Goal: Use online tool/utility: Utilize a website feature to perform a specific function

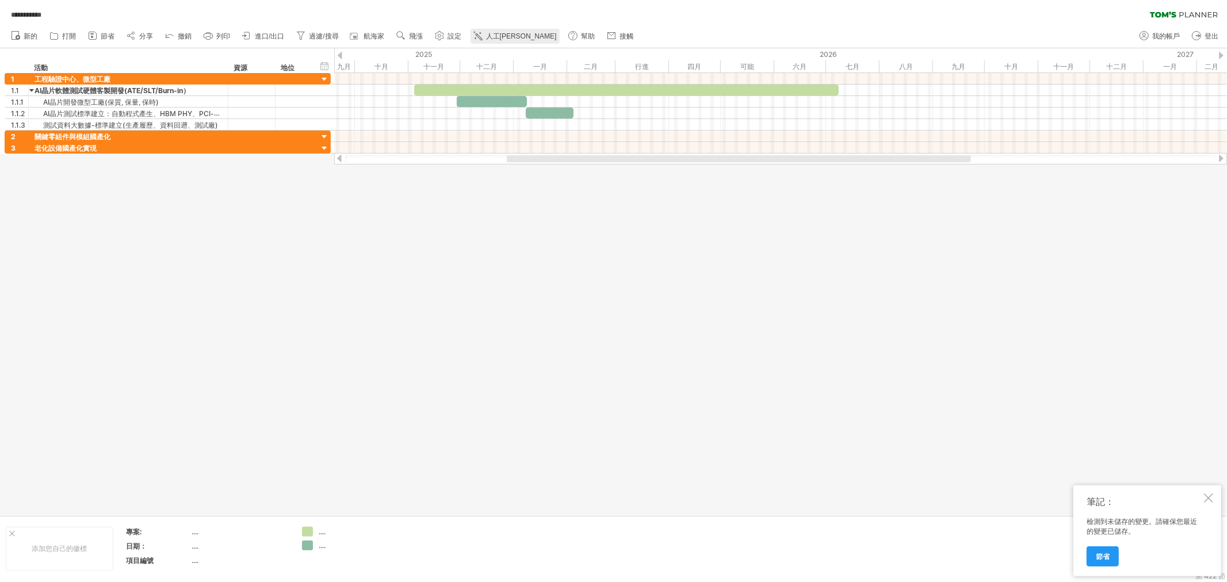
click at [504, 35] on font "人工[PERSON_NAME]" at bounding box center [521, 36] width 71 height 8
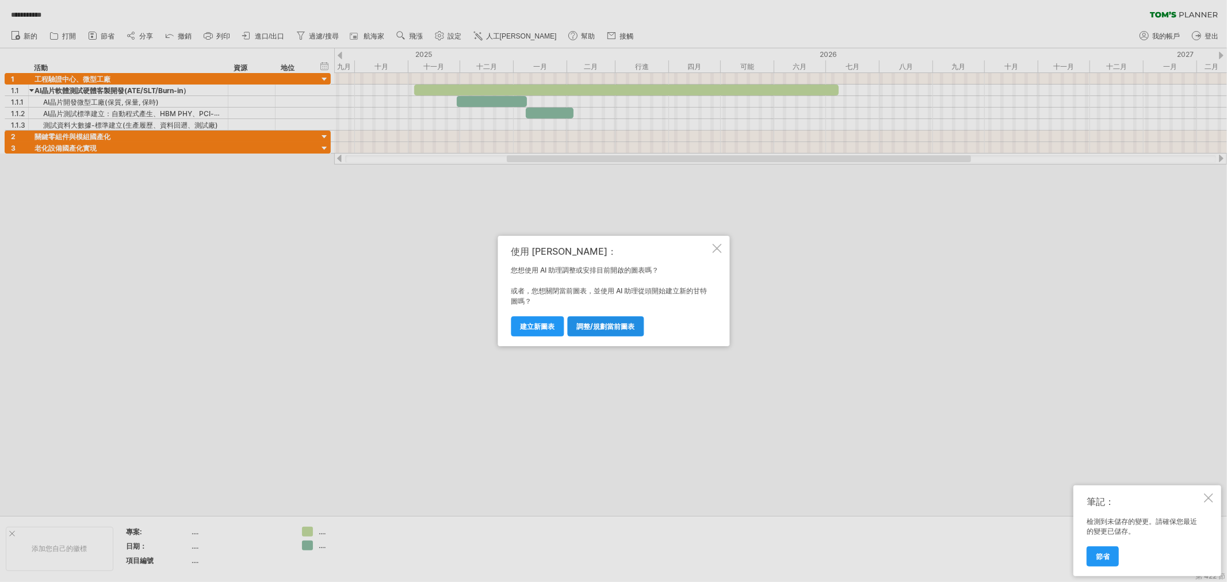
click at [599, 330] on font "調整/規劃當前圖表" at bounding box center [605, 326] width 58 height 9
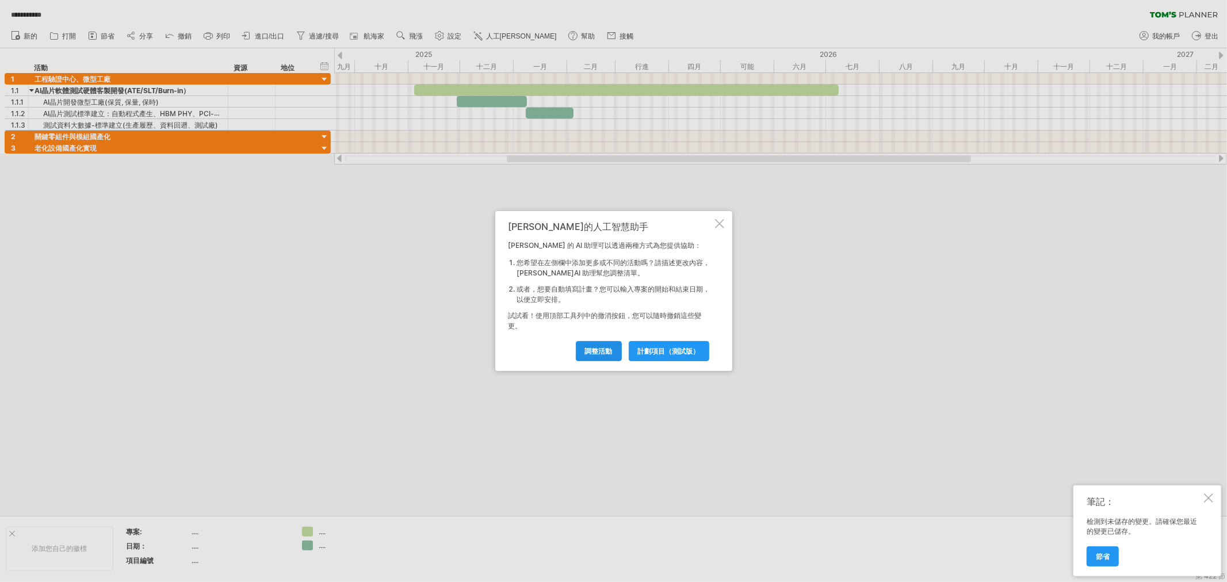
click at [590, 352] on font "調整活動" at bounding box center [599, 351] width 28 height 9
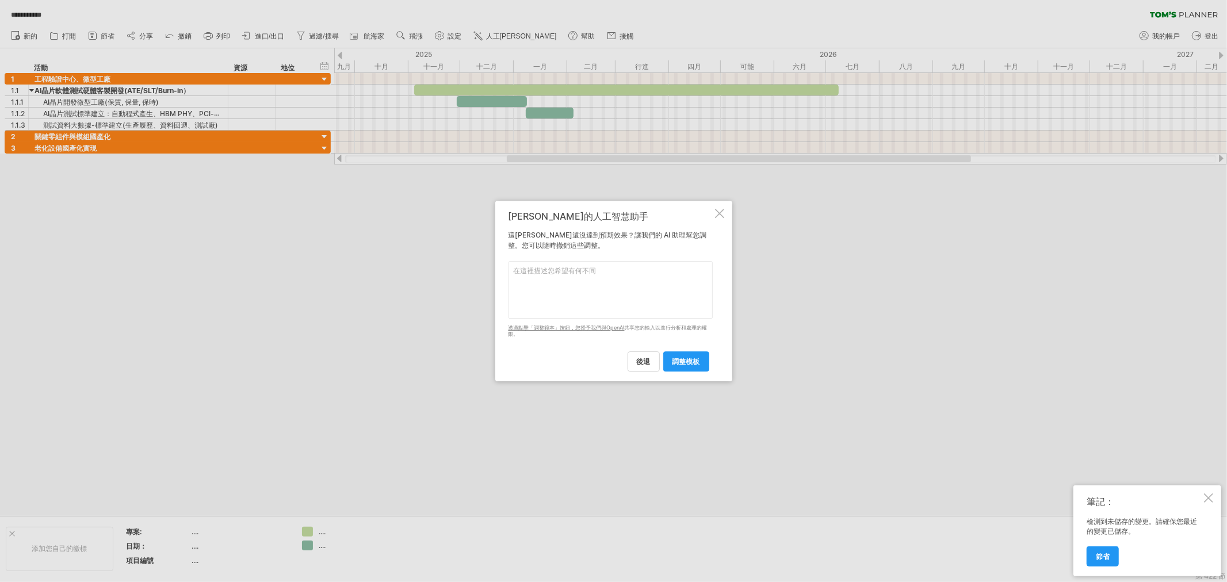
click at [556, 278] on textarea at bounding box center [611, 290] width 204 height 58
type textarea "ㄧ"
type textarea "3"
type textarea "n"
type textarea "neesd 3layers tasks"
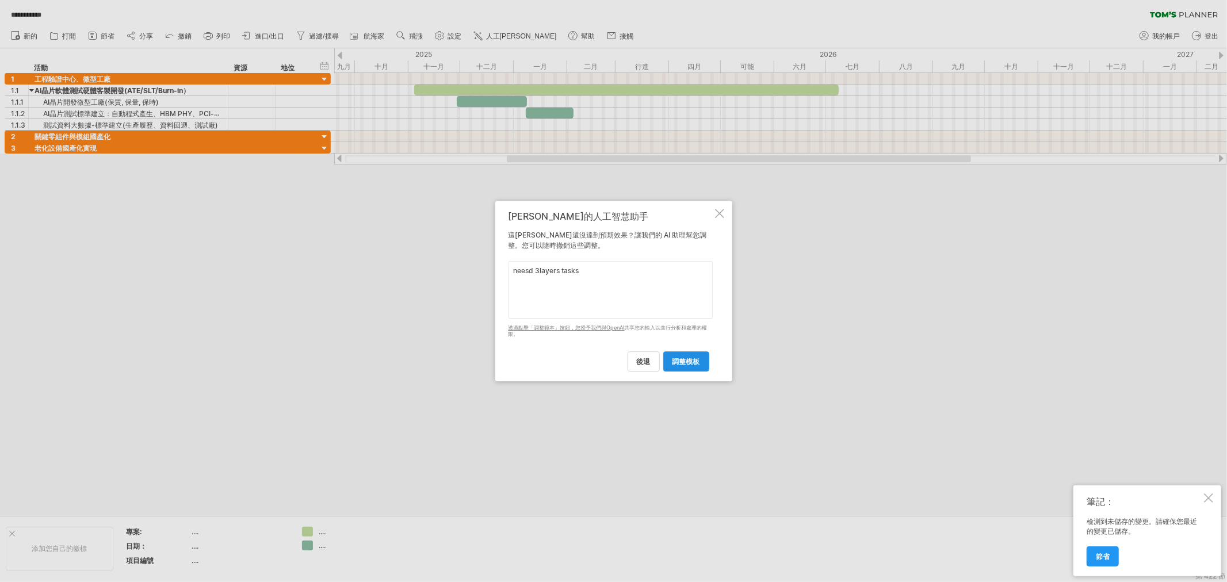
click at [693, 361] on font "調整模板" at bounding box center [686, 361] width 28 height 9
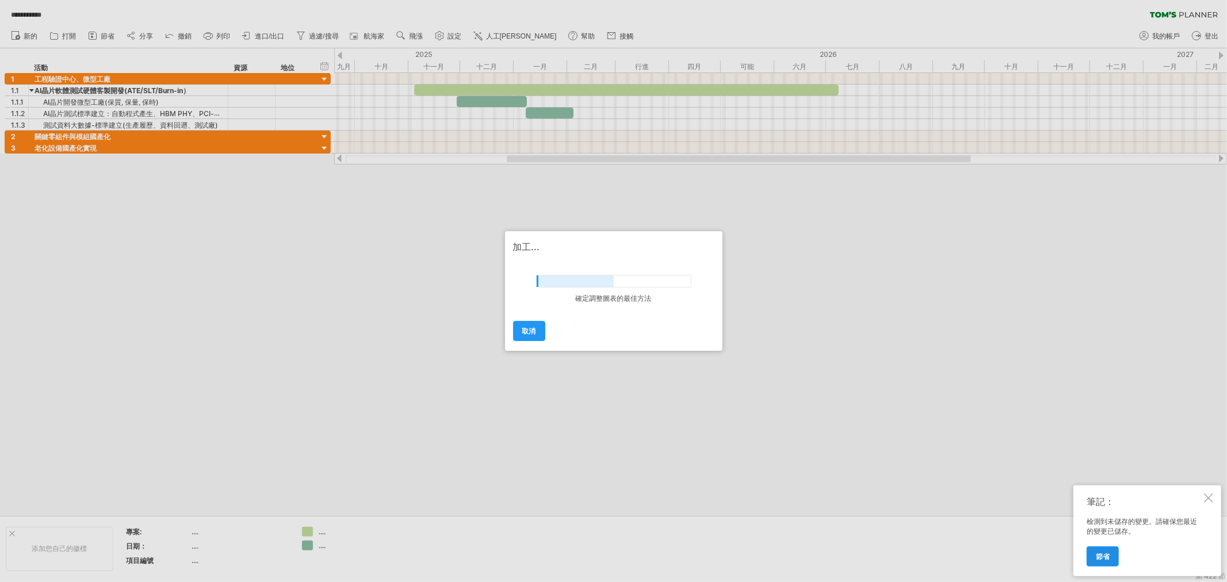
click at [1110, 555] on link "節省" at bounding box center [1103, 556] width 32 height 20
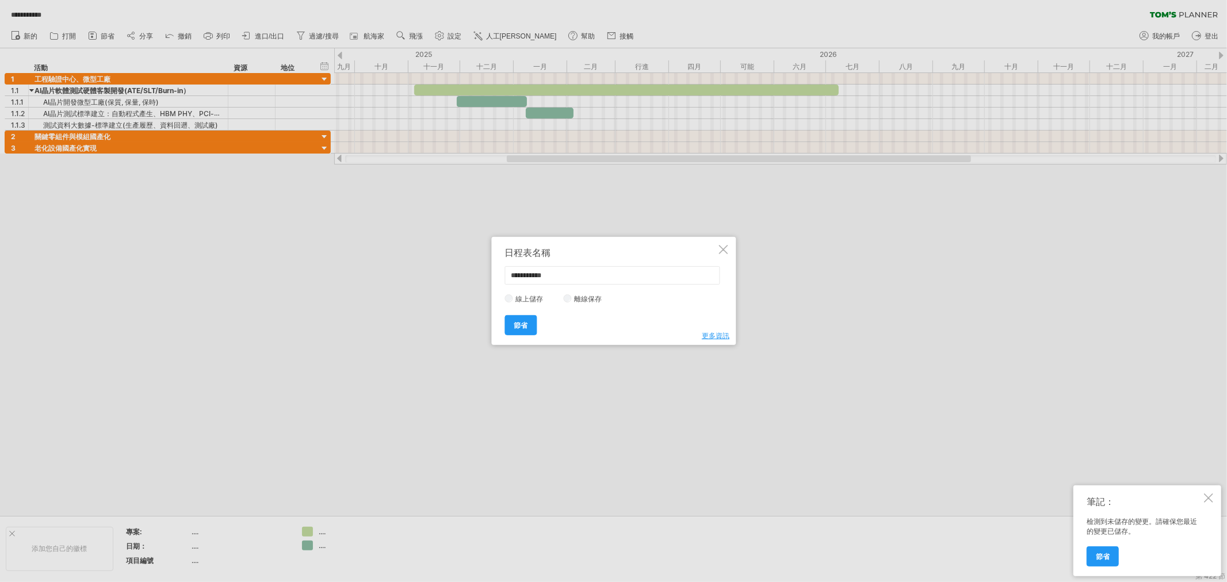
click at [725, 246] on div at bounding box center [722, 249] width 9 height 9
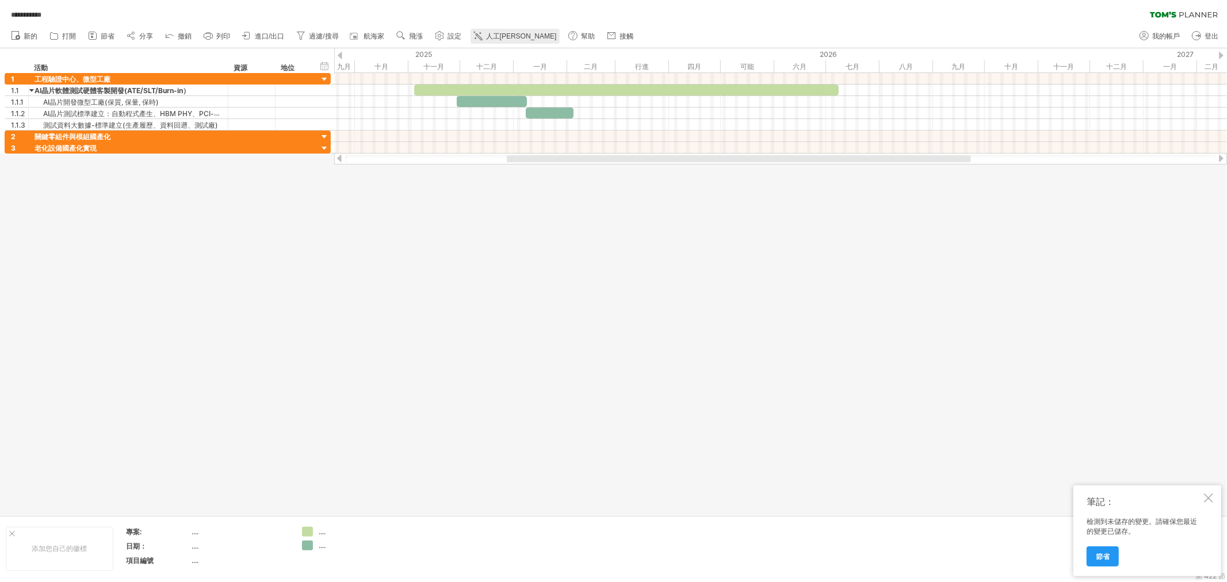
click at [500, 37] on font "人工[PERSON_NAME]" at bounding box center [521, 36] width 71 height 8
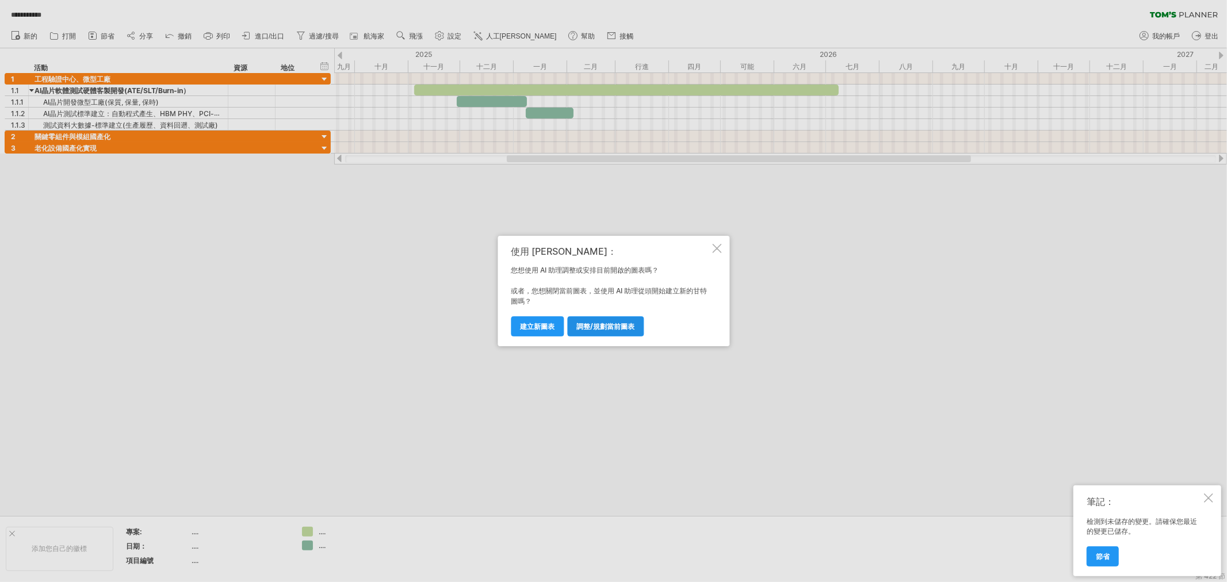
click at [598, 326] on font "調整/規劃當前圖表" at bounding box center [605, 326] width 58 height 9
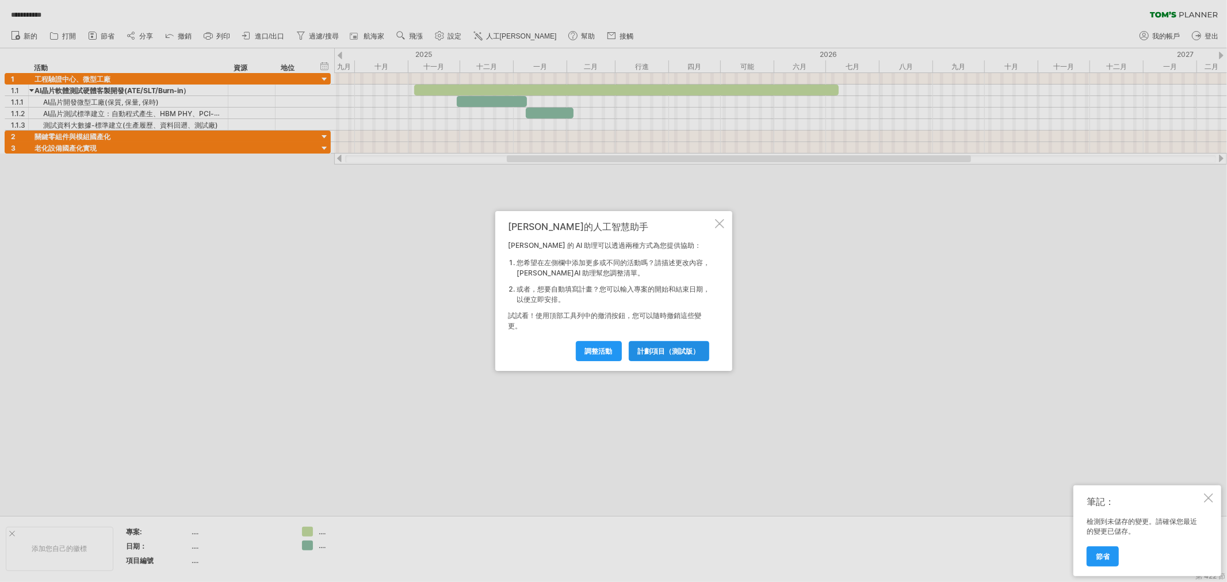
click at [668, 348] on font "計劃項目（測試版）" at bounding box center [669, 351] width 62 height 9
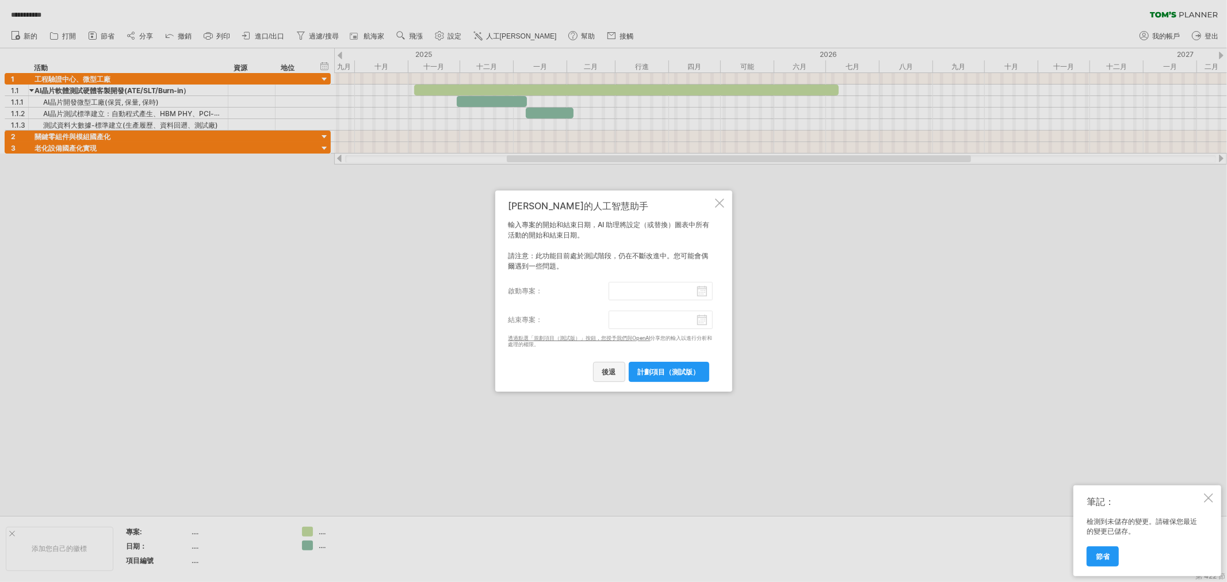
click at [610, 376] on link "後退" at bounding box center [609, 372] width 32 height 20
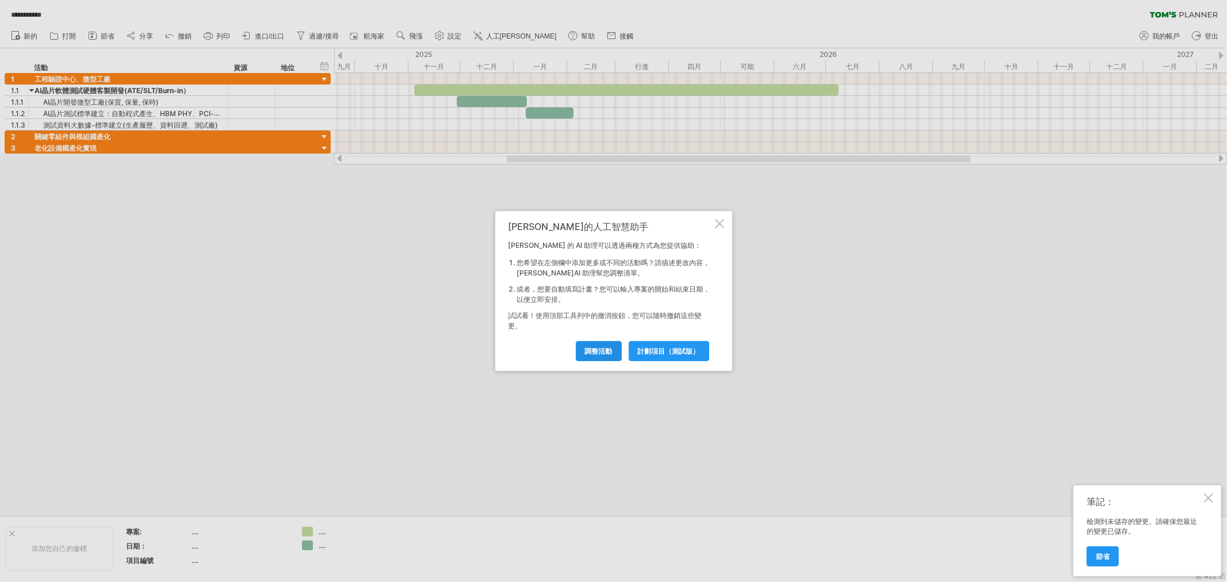
click at [595, 351] on font "調整活動" at bounding box center [599, 351] width 28 height 9
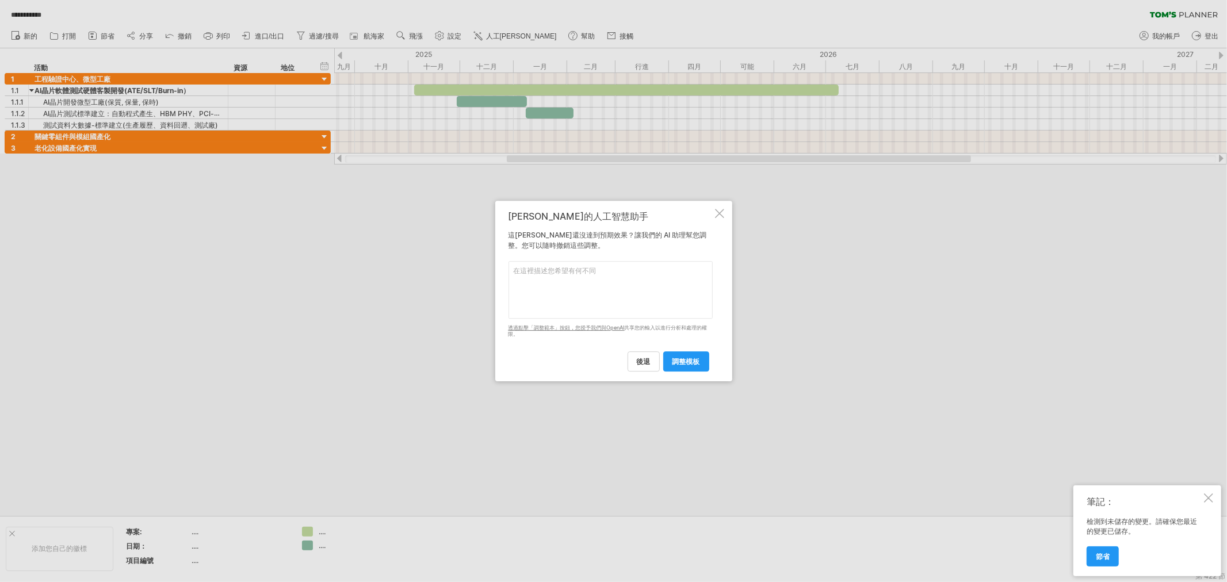
click at [588, 286] on textarea at bounding box center [611, 290] width 204 height 58
type textarea "need 3 layers taks"
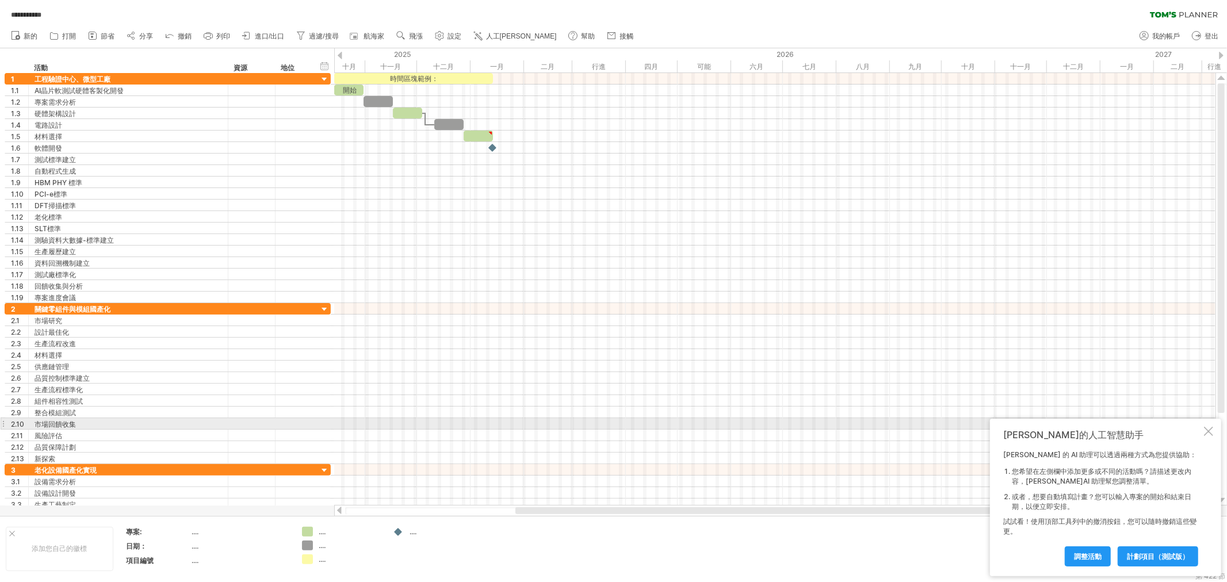
click at [1210, 428] on div at bounding box center [1208, 431] width 9 height 9
